Goal: Information Seeking & Learning: Check status

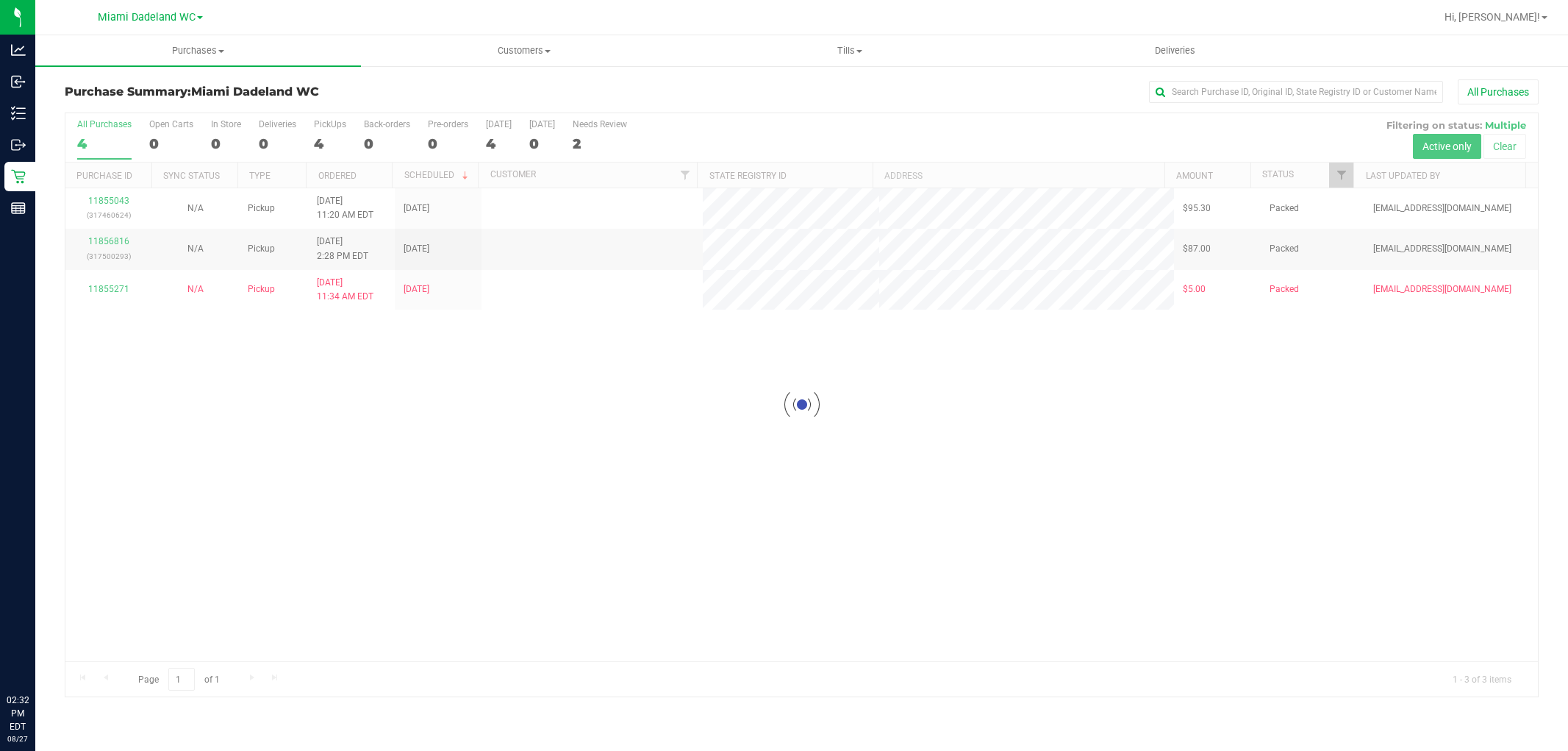
click at [680, 508] on div at bounding box center [801, 405] width 1472 height 583
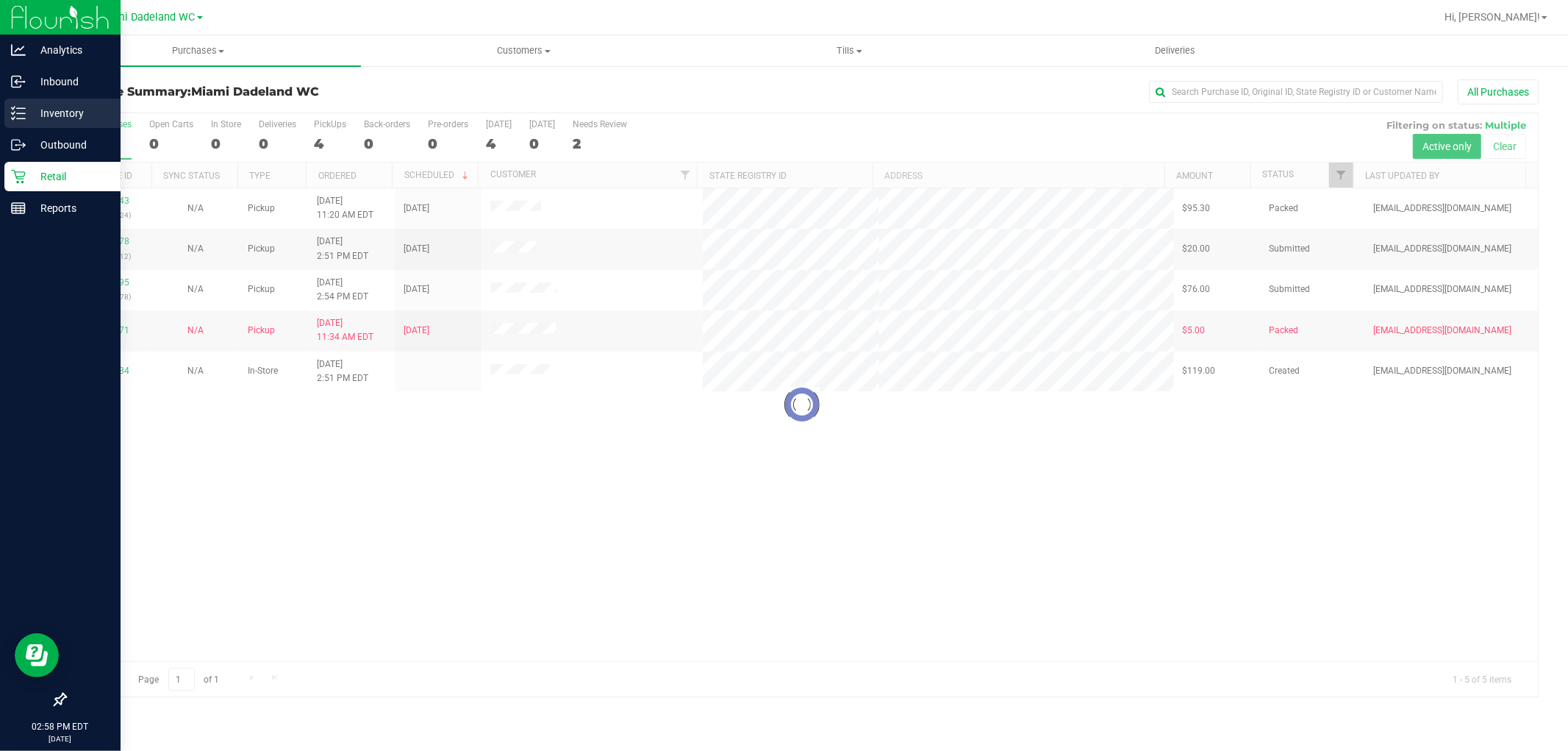
click at [98, 104] on p "Inventory" at bounding box center [70, 113] width 88 height 18
click at [8, 121] on div "Inventory" at bounding box center [63, 113] width 116 height 29
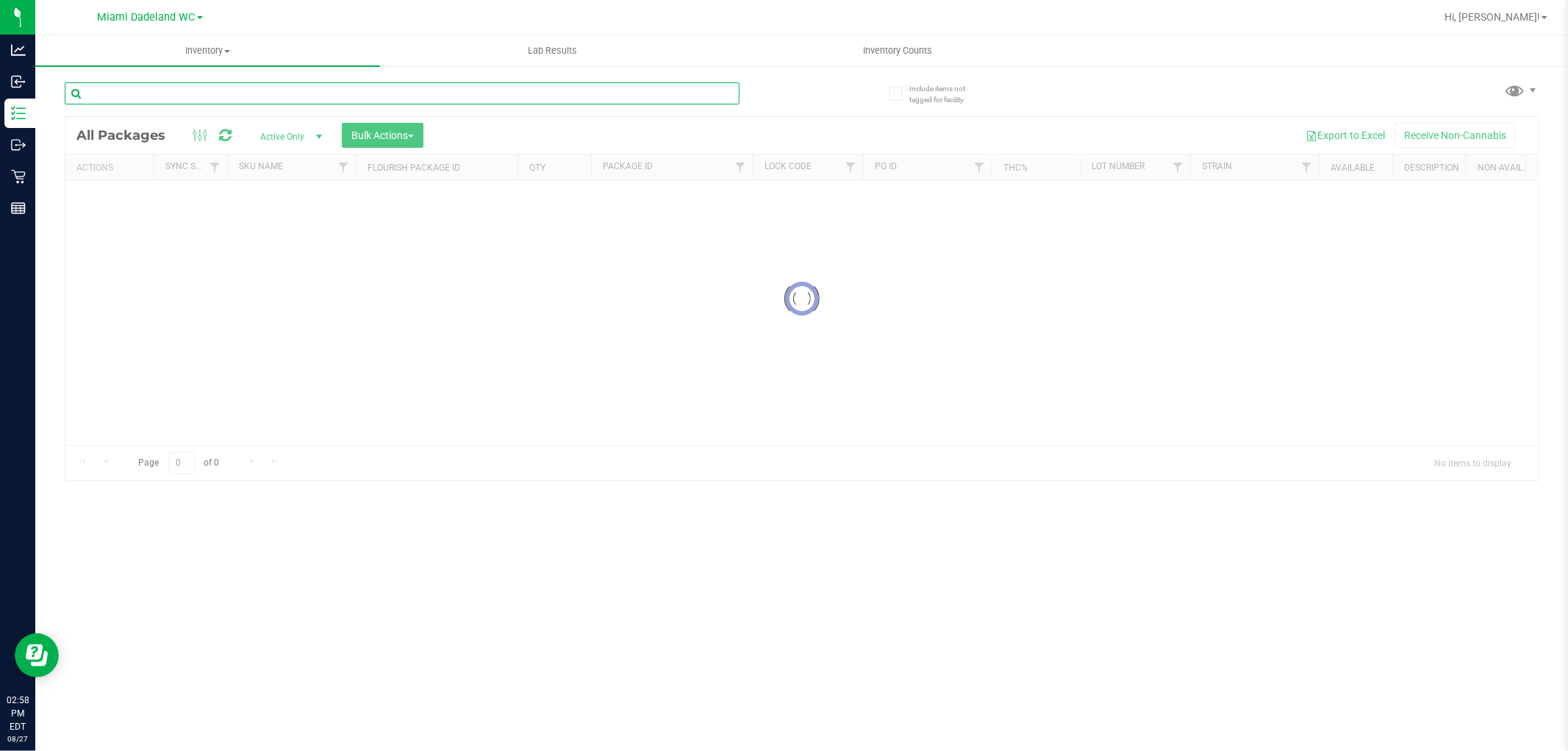
click at [355, 86] on input "text" at bounding box center [403, 93] width 675 height 22
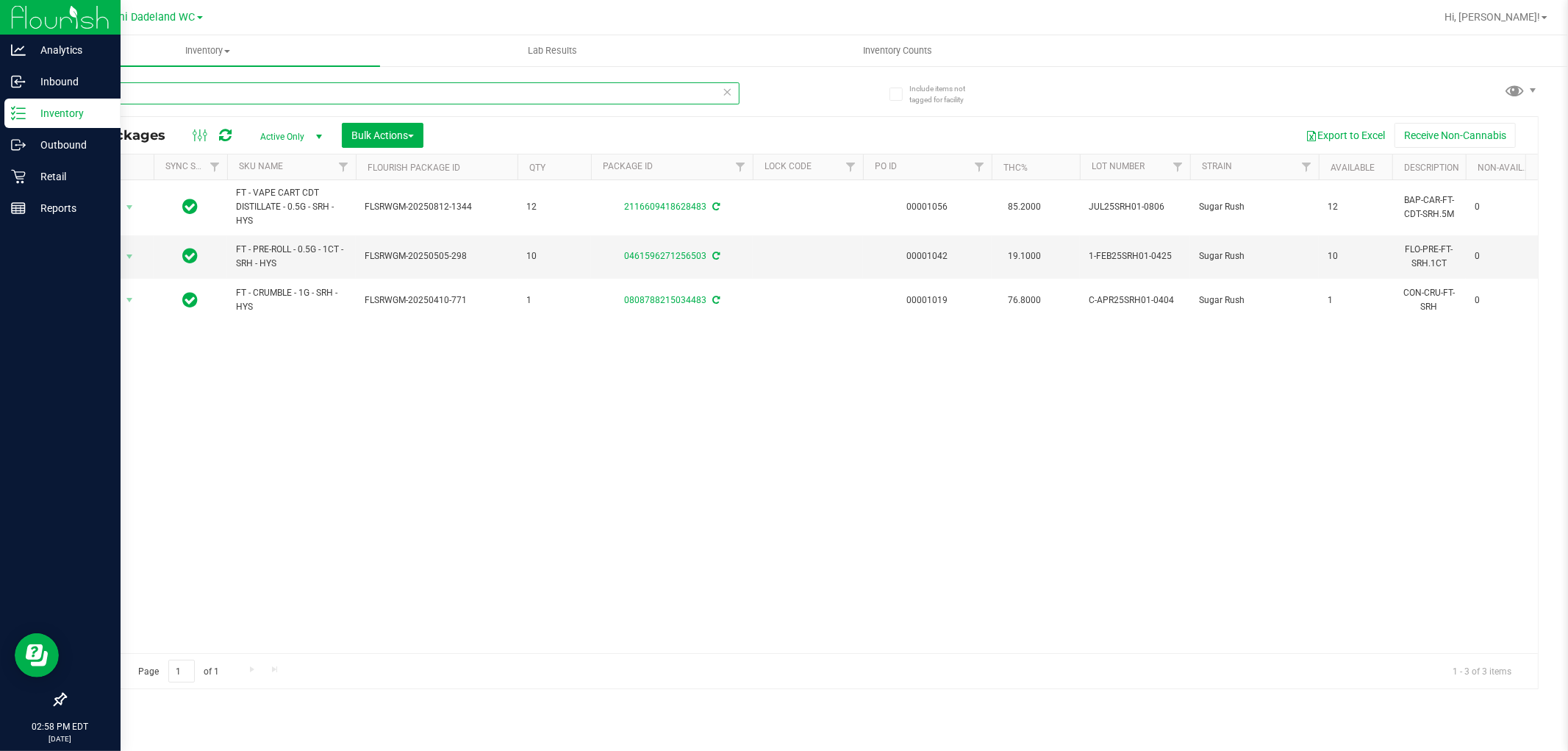
type input "SRH"
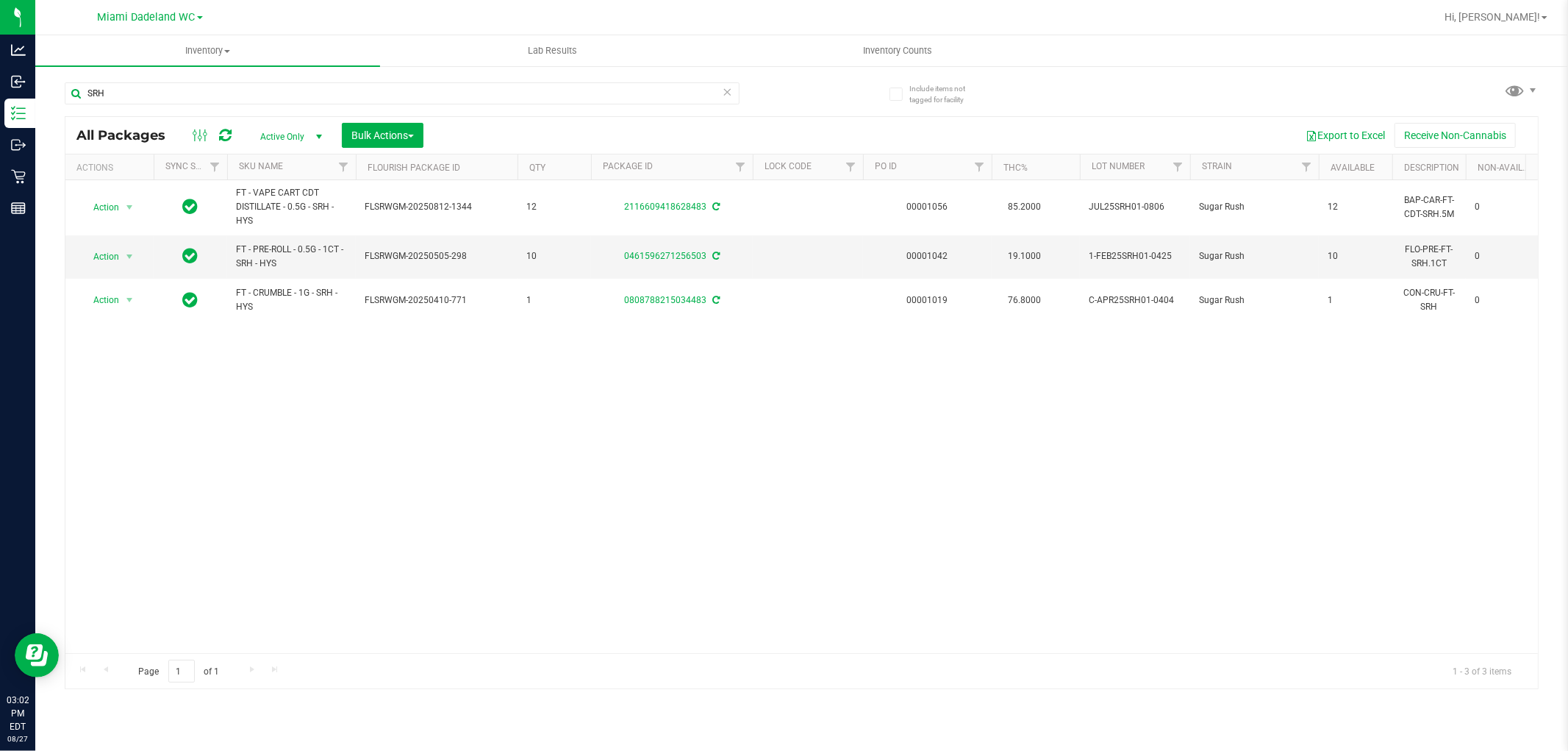
click at [391, 66] on ul "Inventory All packages All inventory Waste log Create inventory Lab Results Inv…" at bounding box center [819, 51] width 1568 height 31
click at [390, 78] on div "SRH" at bounding box center [433, 92] width 737 height 47
click at [383, 94] on input "SRH" at bounding box center [403, 93] width 675 height 22
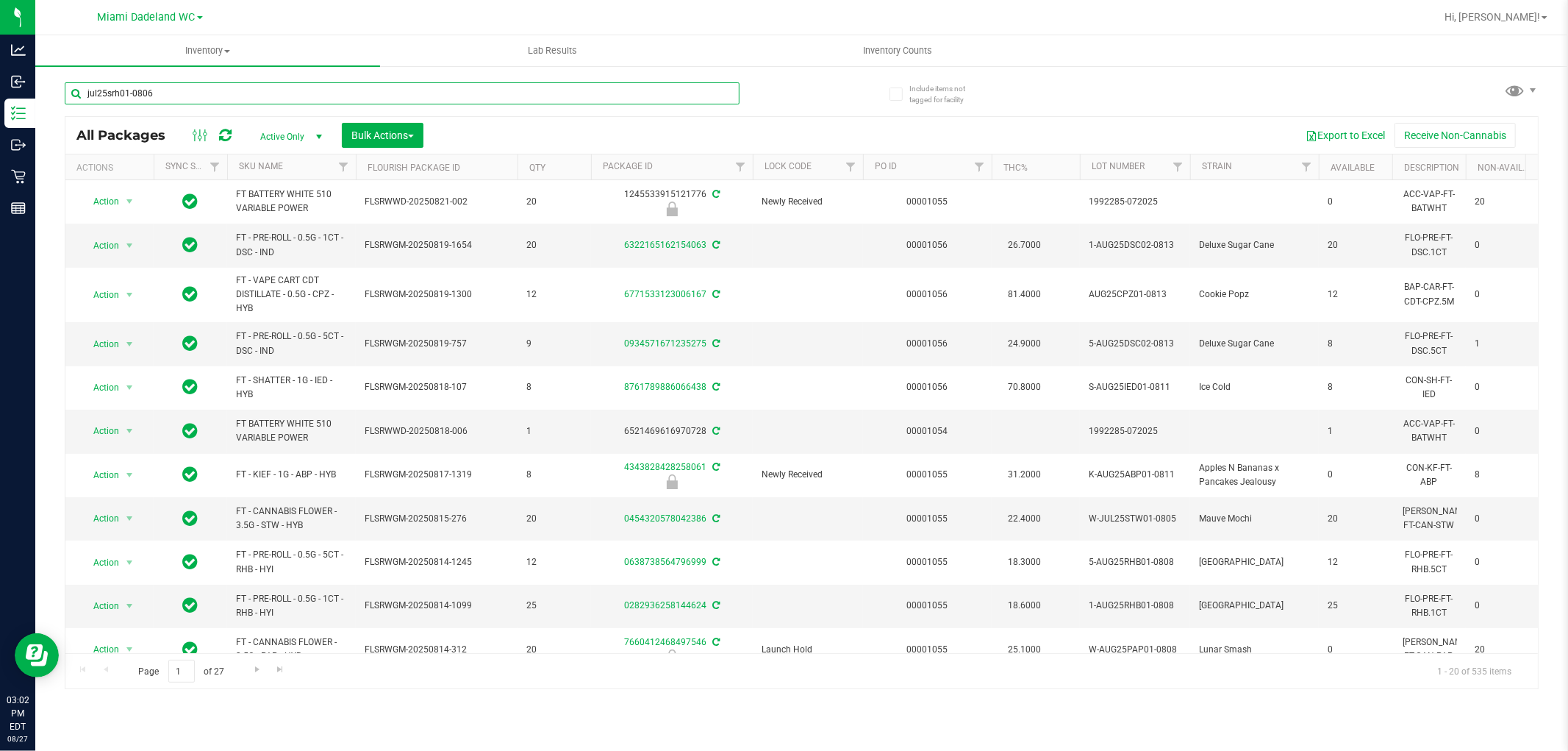
type input "jul25srh01-0806"
